Goal: Find specific page/section: Find specific page/section

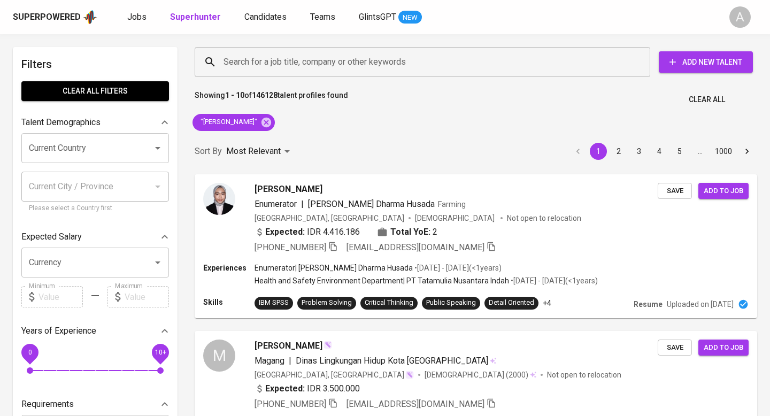
click at [711, 98] on span "Clear All" at bounding box center [707, 99] width 36 height 13
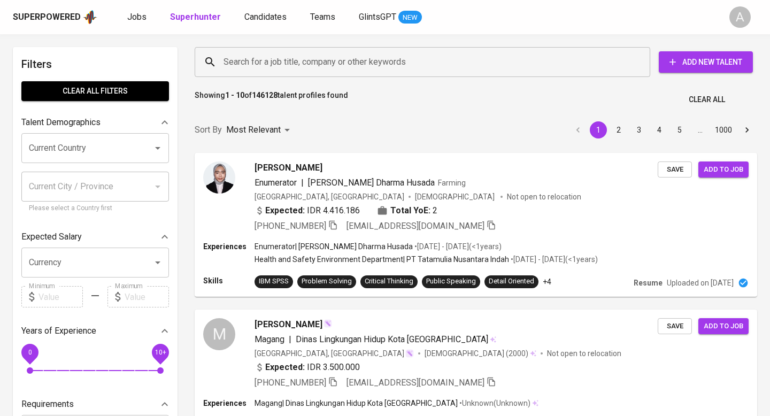
click at [338, 55] on input "Search for a job title, company or other keywords" at bounding box center [425, 62] width 408 height 20
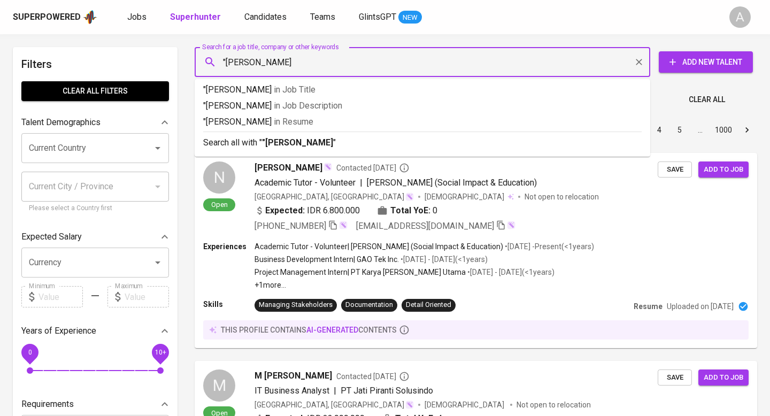
type input ""[PERSON_NAME]""
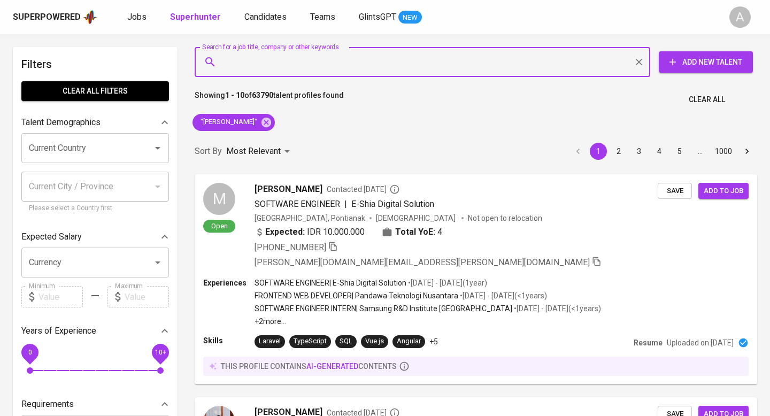
click at [701, 97] on span "Clear All" at bounding box center [707, 99] width 36 height 13
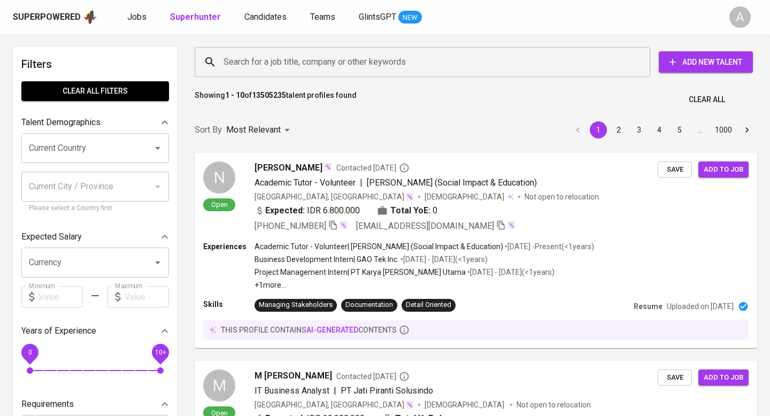
click at [290, 64] on input "Search for a job title, company or other keywords" at bounding box center [425, 62] width 408 height 20
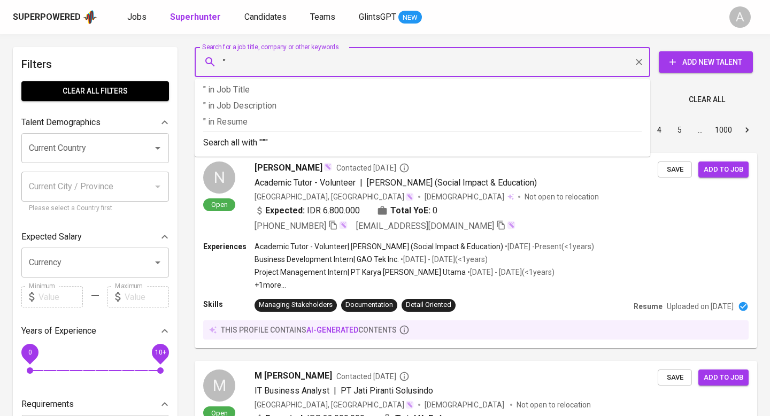
paste input "Argo Fajar Surya"
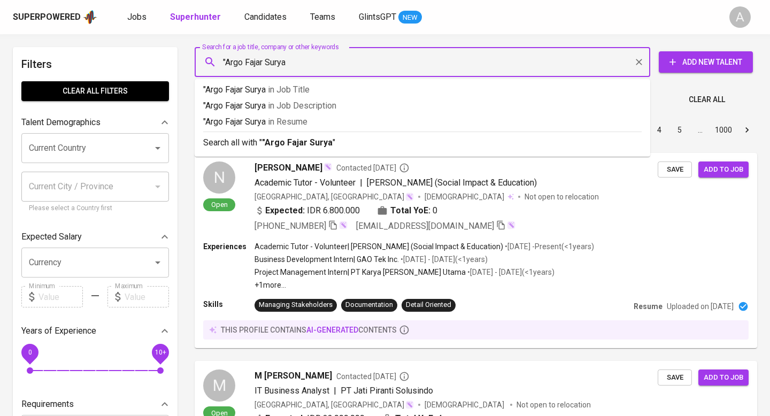
type input ""Argo Fajar Surya""
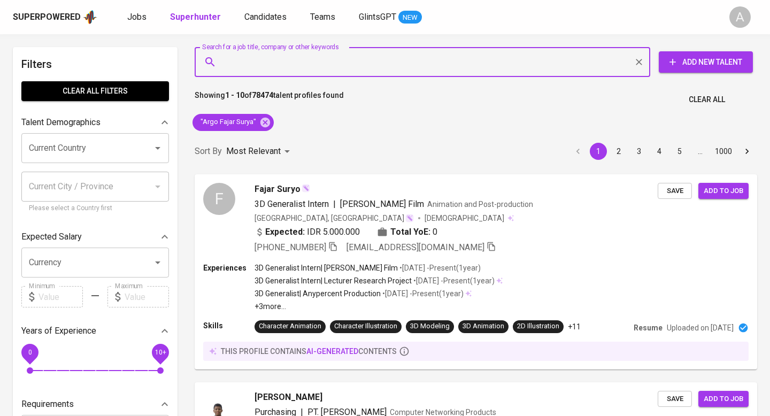
click at [716, 97] on span "Clear All" at bounding box center [707, 99] width 36 height 13
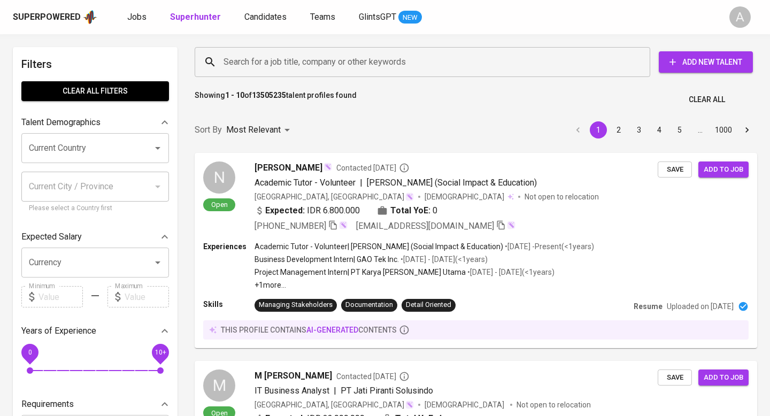
click at [320, 55] on input "Search for a job title, company or other keywords" at bounding box center [425, 62] width 408 height 20
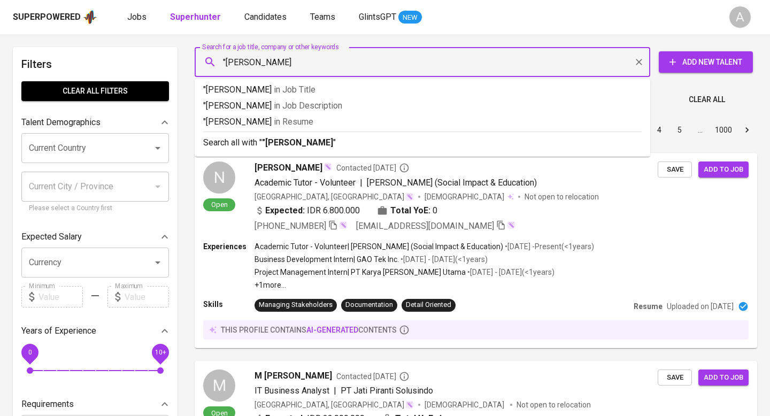
type input ""[PERSON_NAME]""
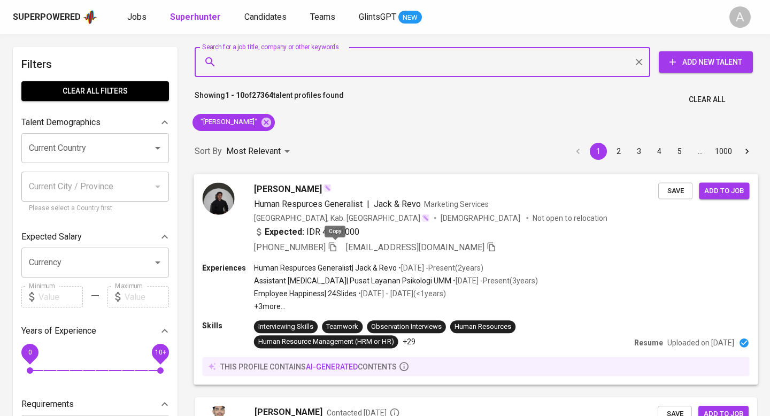
click at [333, 246] on icon "button" at bounding box center [332, 246] width 7 height 9
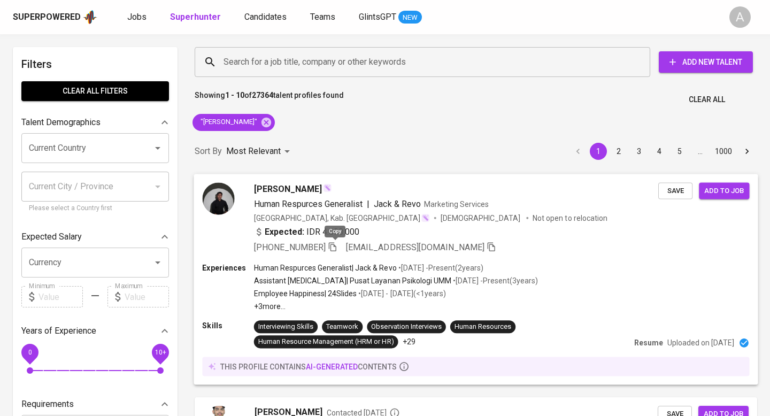
click at [336, 250] on icon "button" at bounding box center [332, 246] width 7 height 9
